Goal: Task Accomplishment & Management: Manage account settings

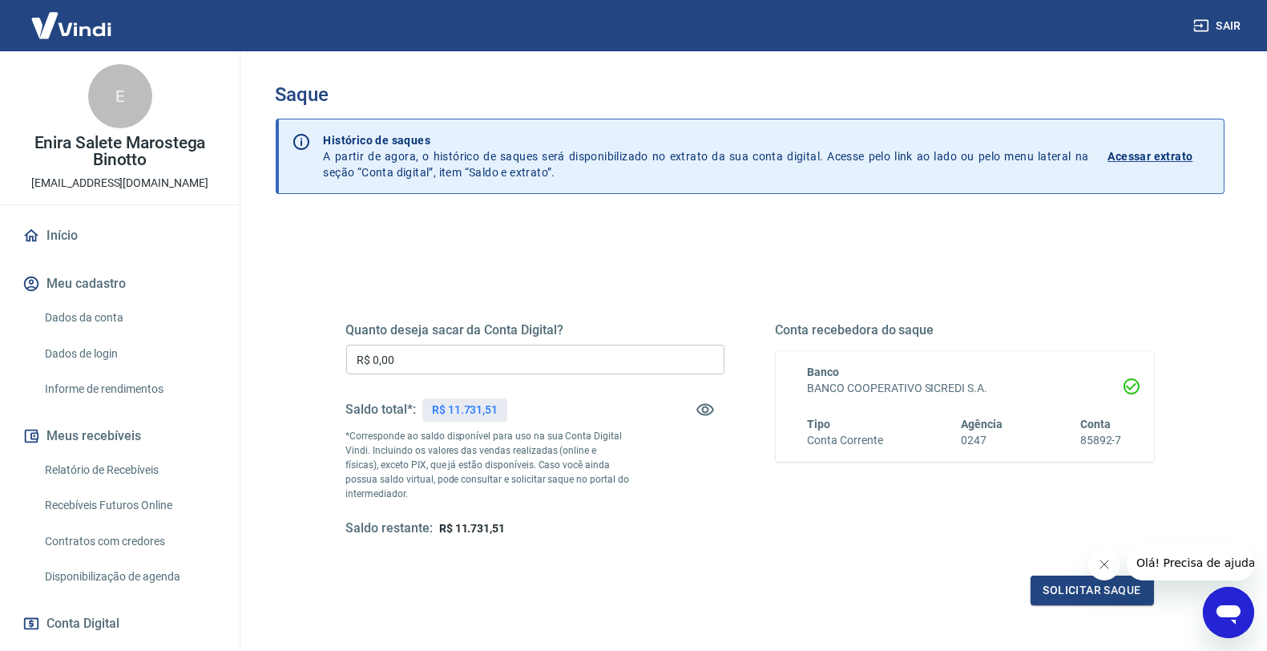
click at [489, 385] on div "Quanto deseja sacar da Conta Digital? R$ 0,00 ​ Saldo total*: R$ 11.731,51 *Cor…" at bounding box center [535, 429] width 378 height 215
click at [491, 371] on input "R$ 0,00" at bounding box center [535, 360] width 378 height 30
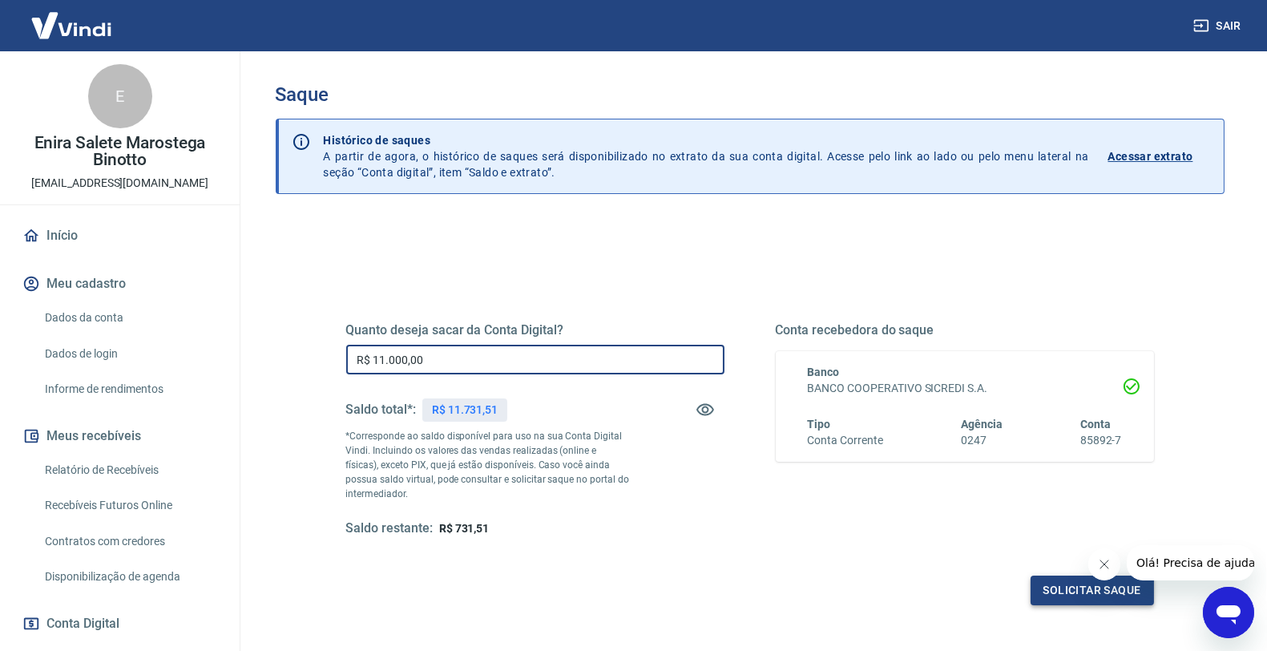
type input "R$ 11.000,00"
click at [1043, 583] on button "Solicitar saque" at bounding box center [1092, 590] width 123 height 30
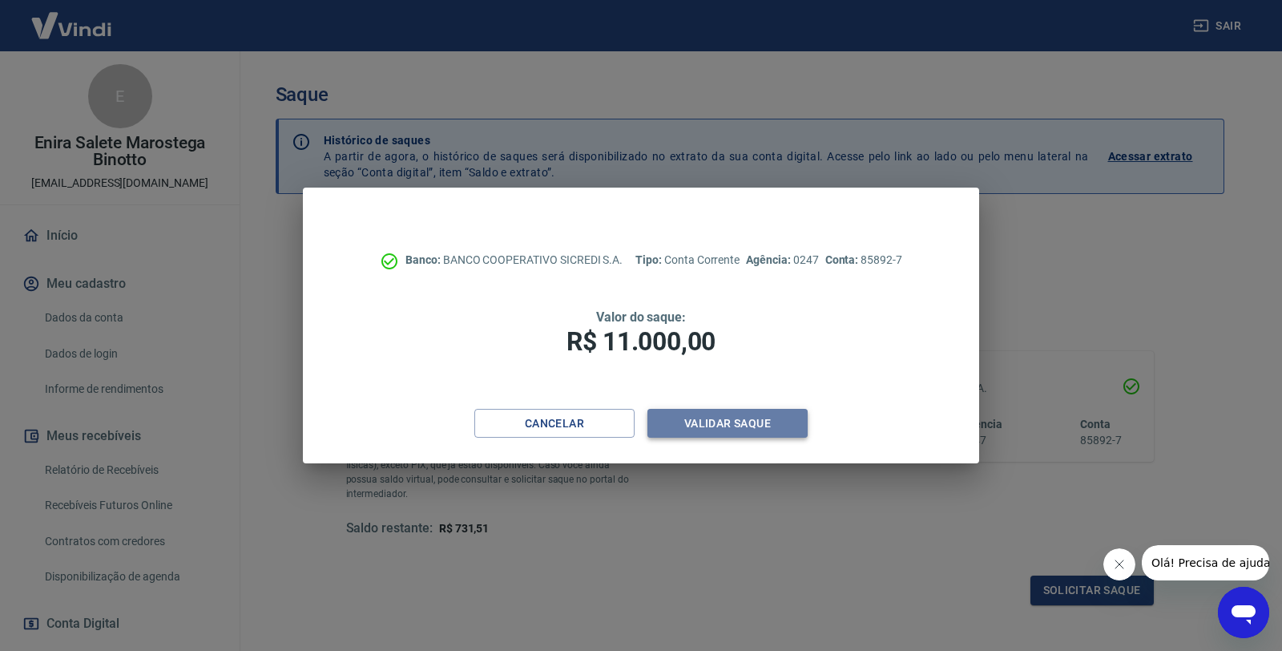
click at [716, 420] on button "Validar saque" at bounding box center [728, 424] width 160 height 30
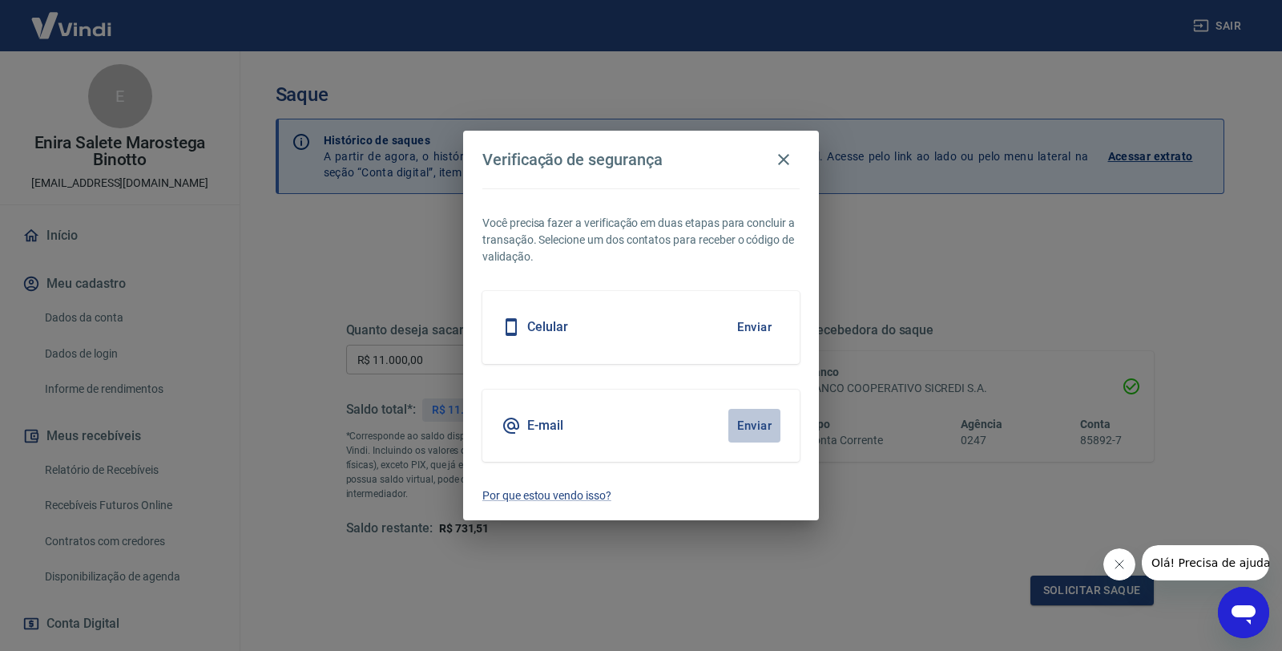
click at [742, 422] on button "Enviar" at bounding box center [755, 426] width 52 height 34
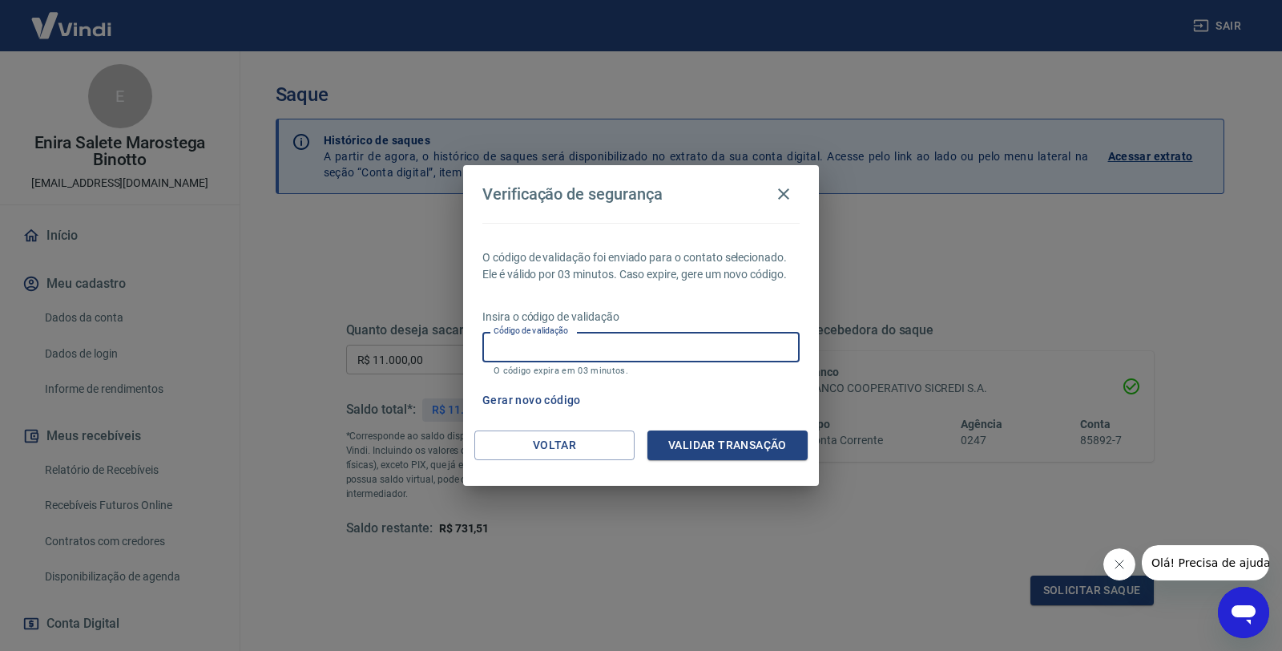
click at [639, 350] on input "Código de validação" at bounding box center [640, 347] width 317 height 30
type input "284384"
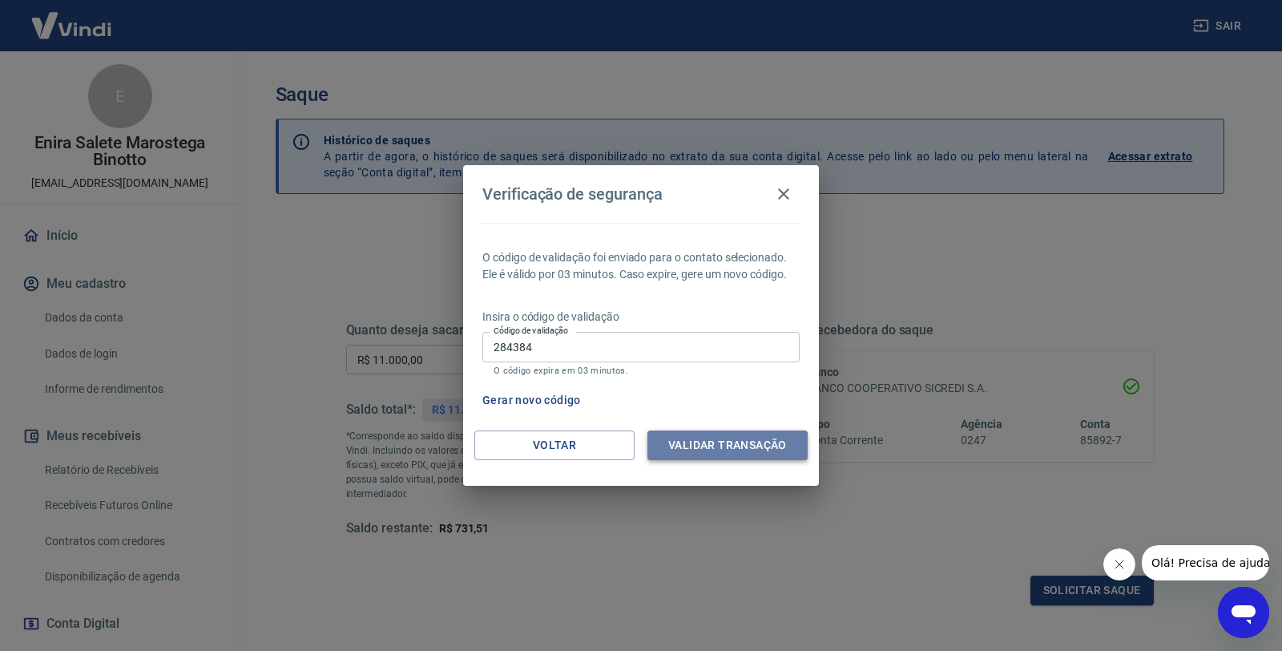
click at [698, 434] on button "Validar transação" at bounding box center [728, 445] width 160 height 30
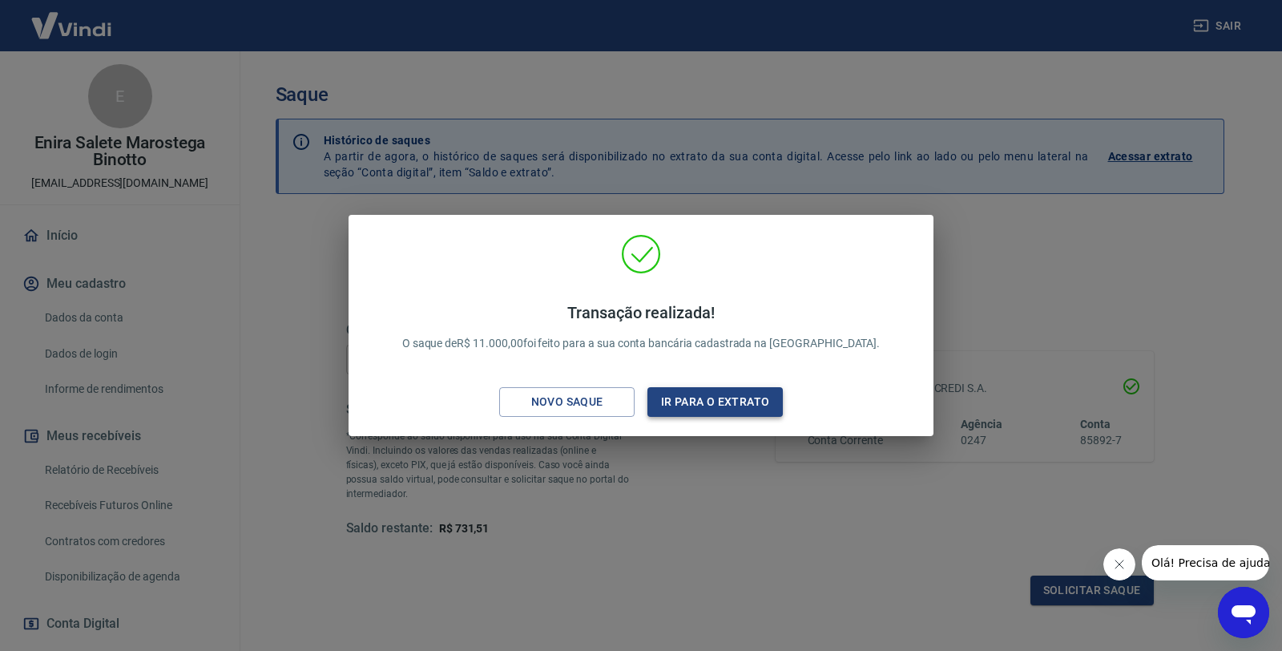
click at [724, 407] on button "Ir para o extrato" at bounding box center [715, 402] width 135 height 30
